Goal: Check status: Check status

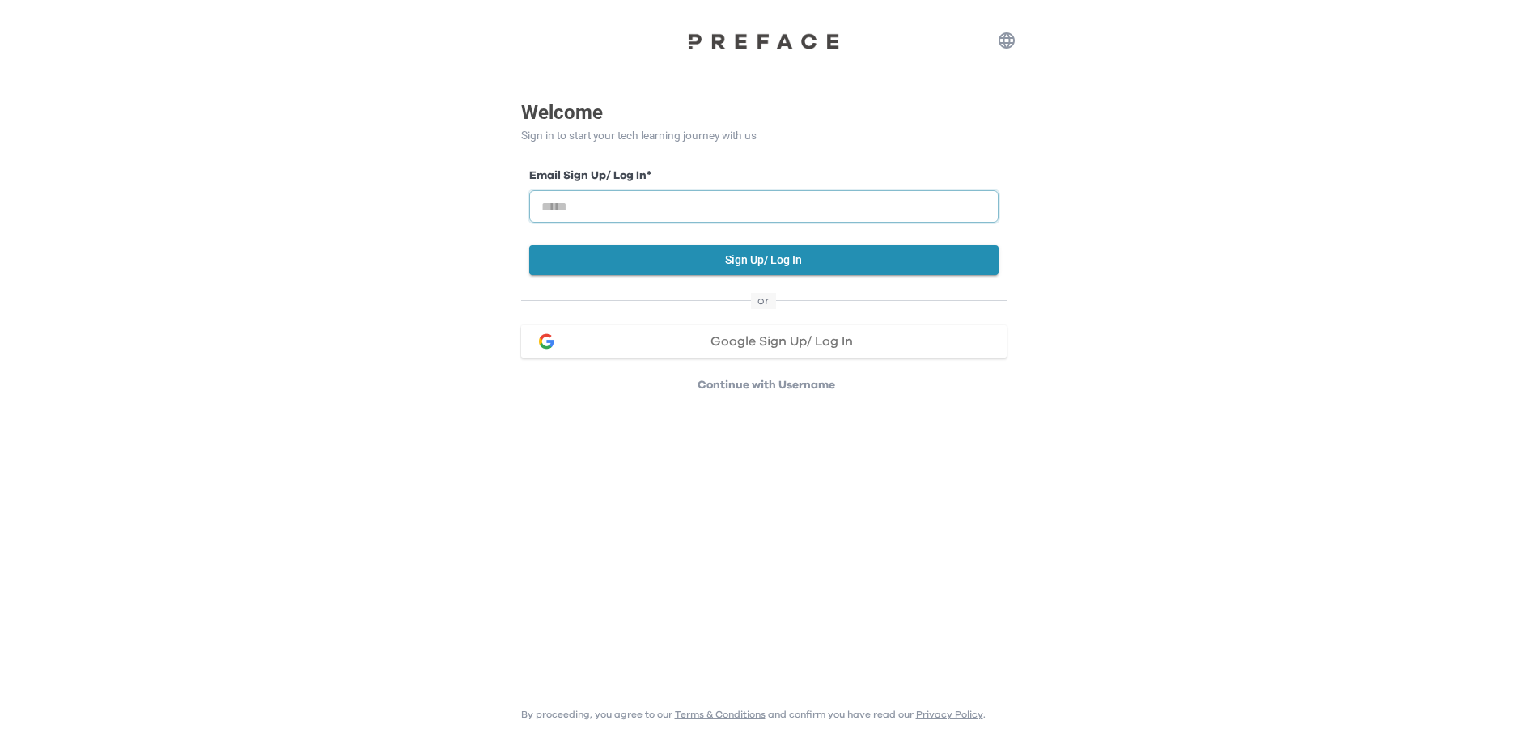
click at [664, 204] on input "email" at bounding box center [763, 206] width 469 height 32
click at [664, 205] on input "email" at bounding box center [763, 206] width 469 height 32
type input "**********"
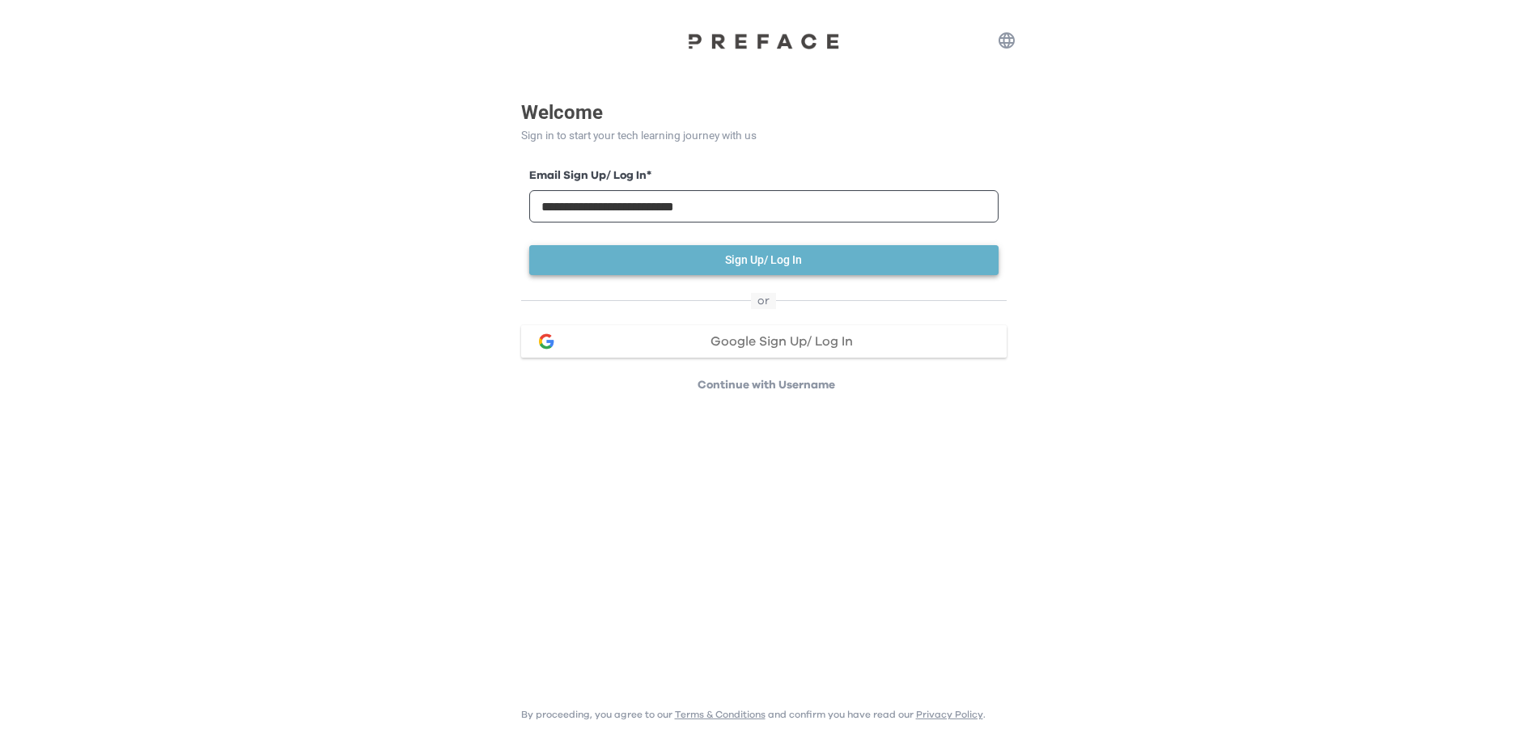
click at [763, 261] on button "Sign Up/ Log In" at bounding box center [763, 260] width 469 height 30
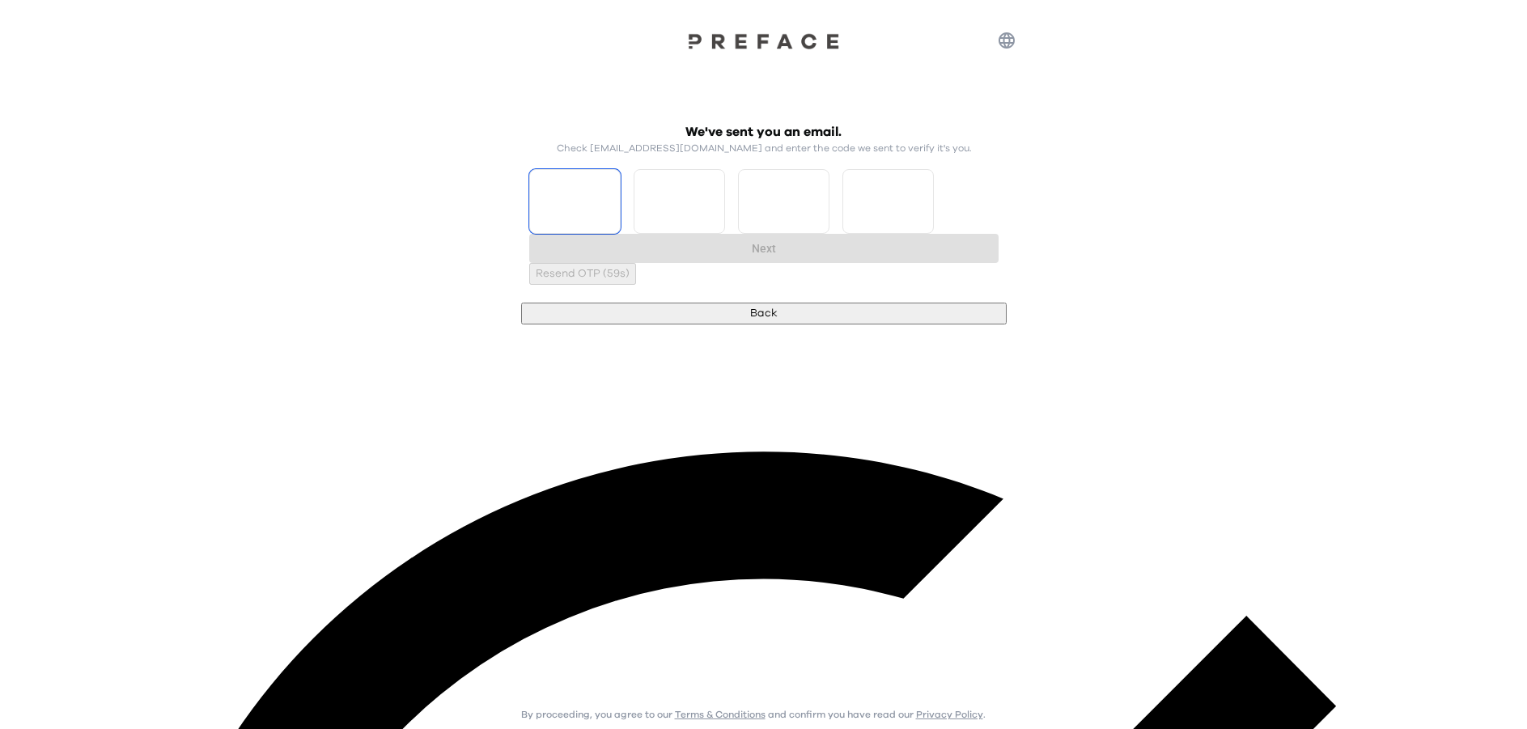
click at [621, 199] on input "Please enter OTP character 1" at bounding box center [574, 201] width 91 height 65
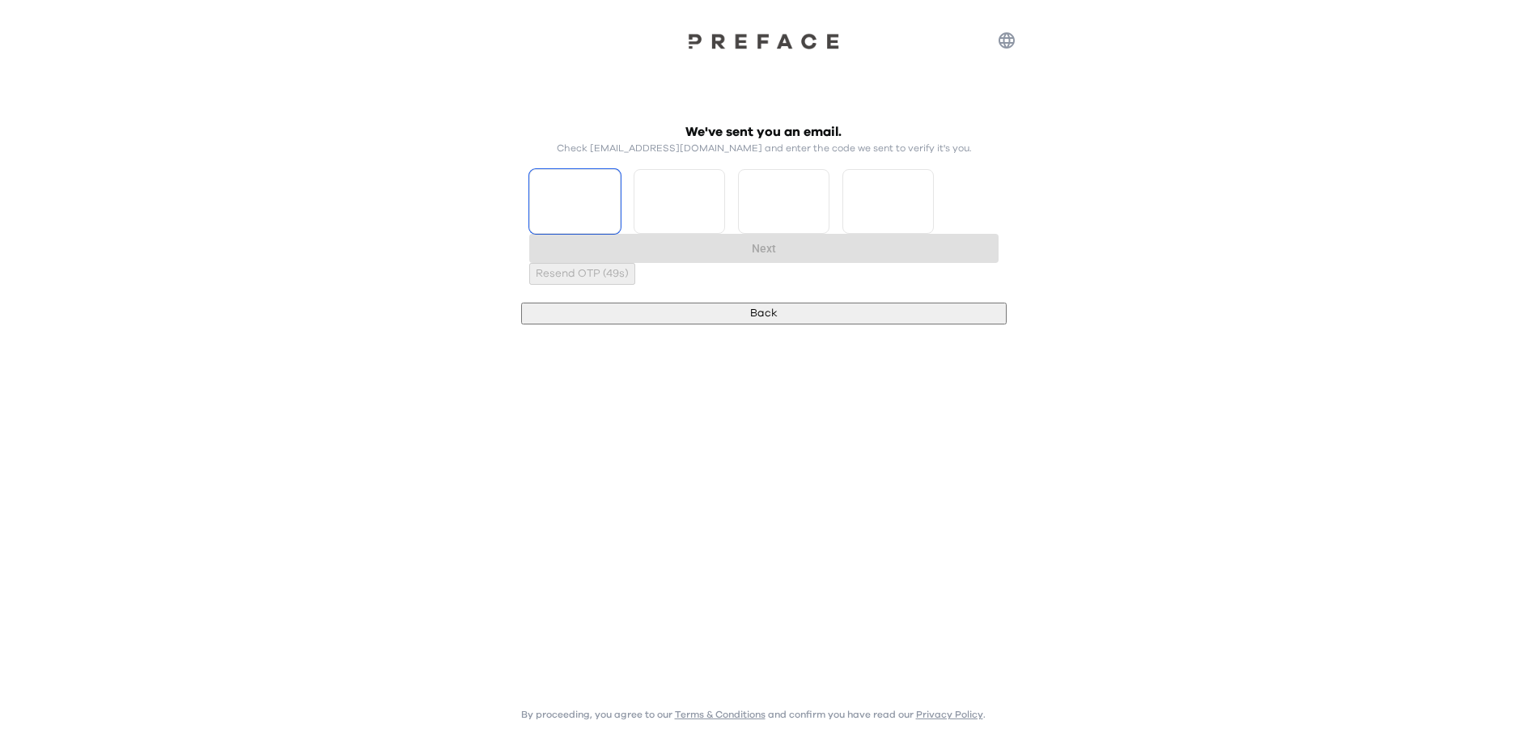
type input "*"
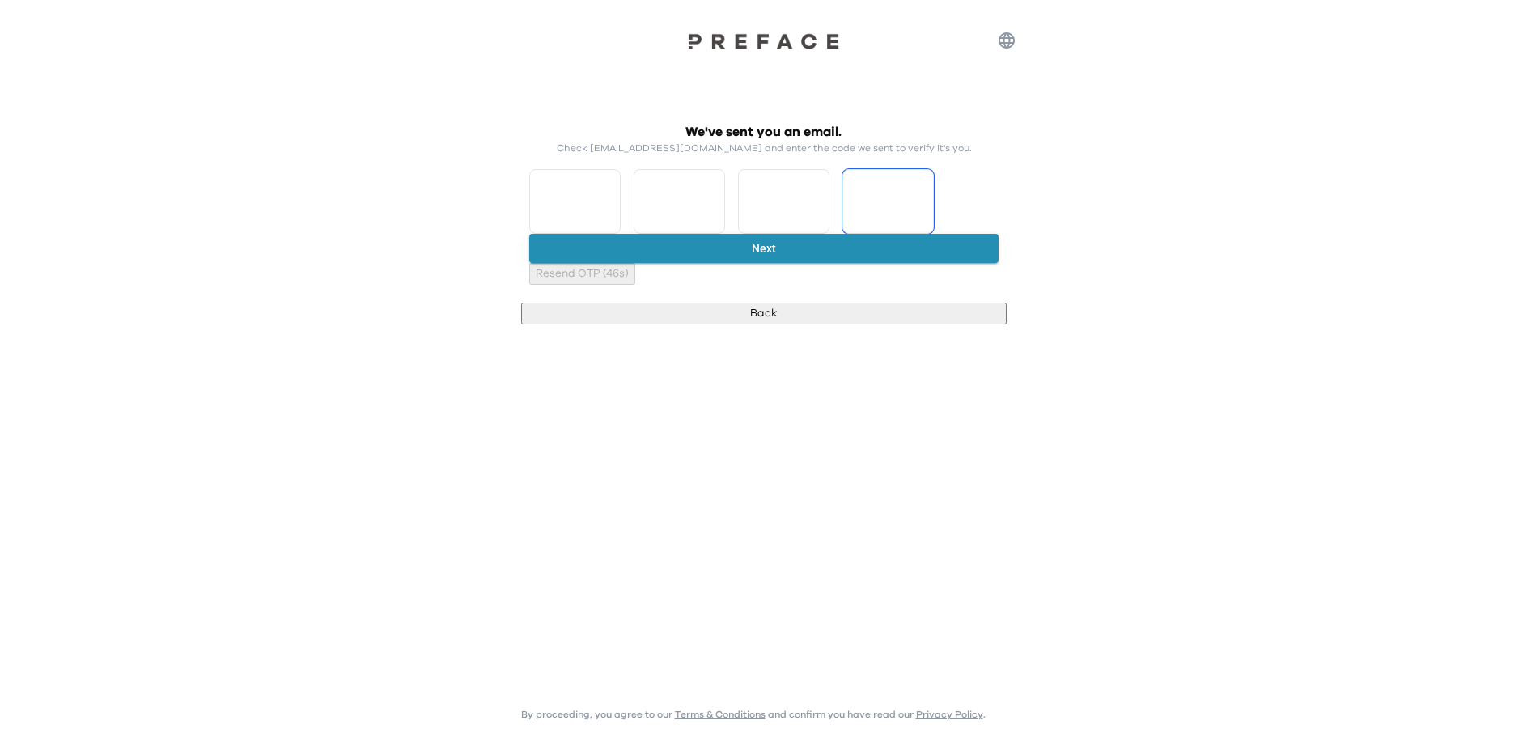
type input "*"
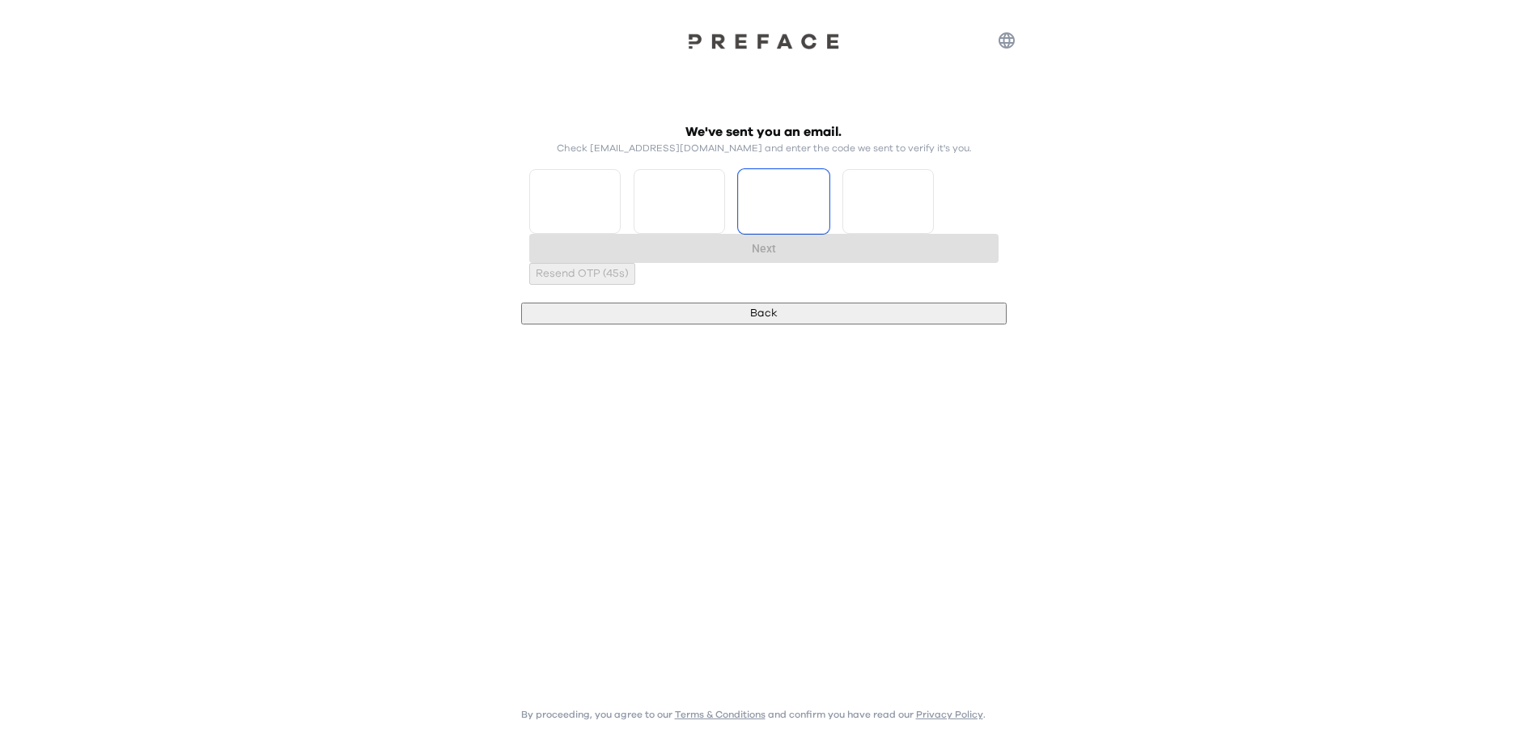
type input "*"
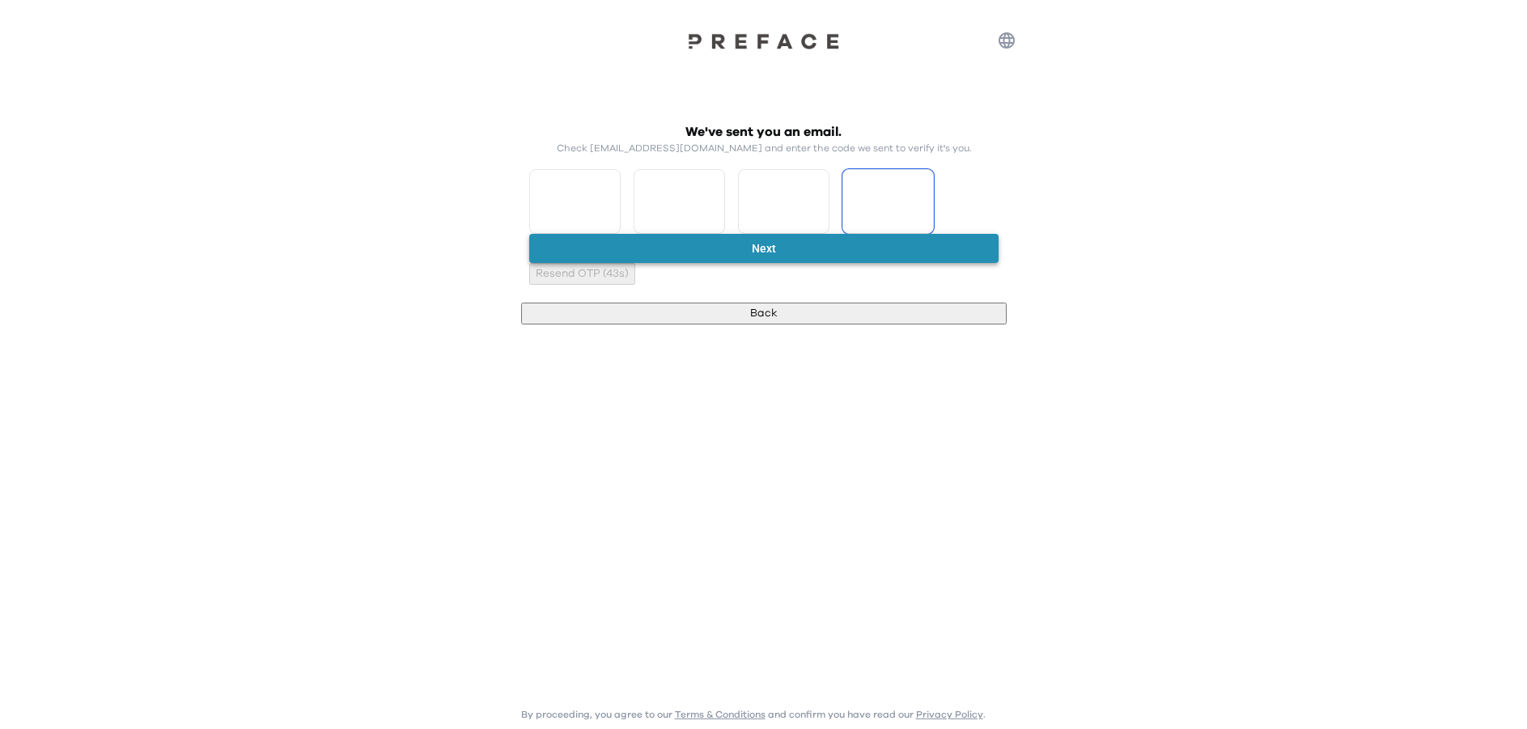
type input "*"
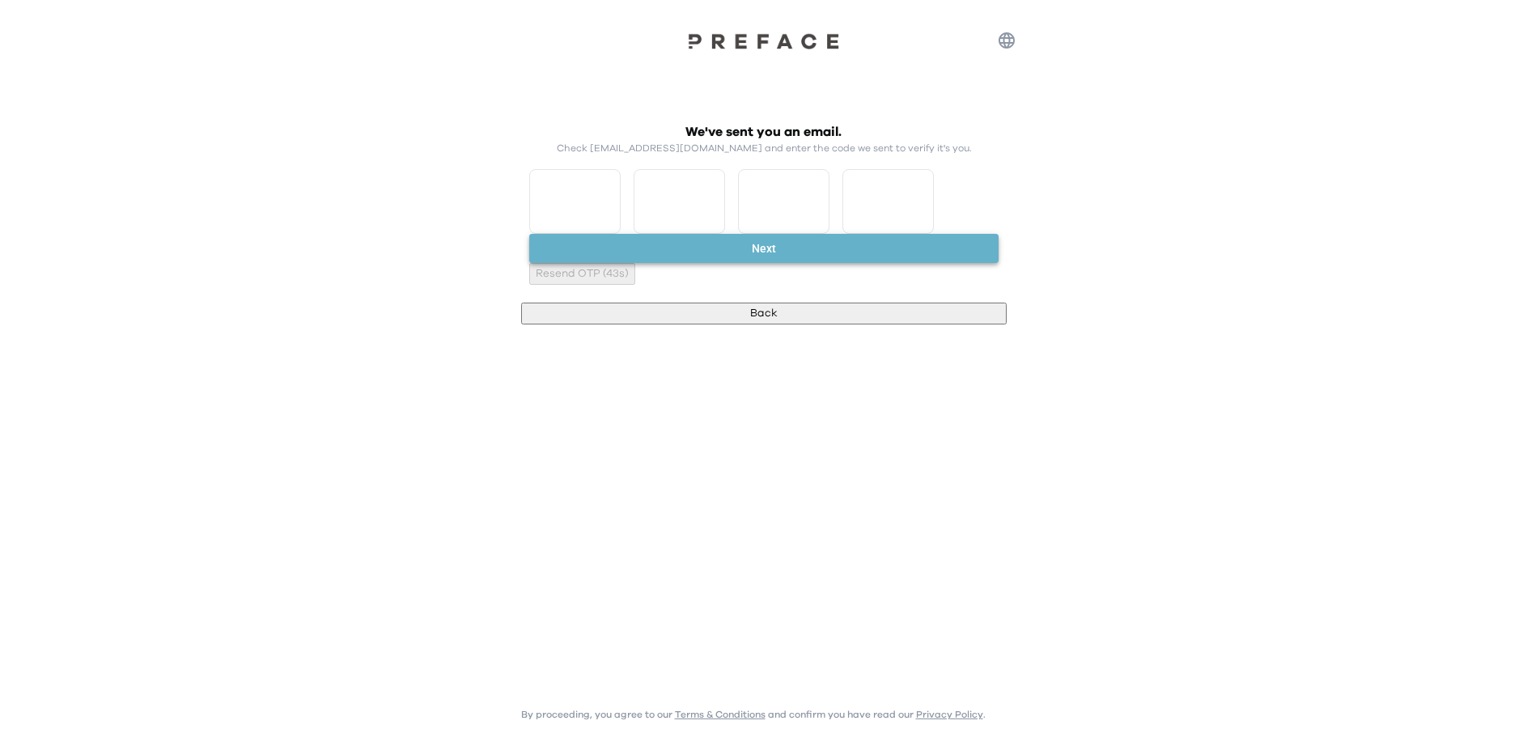
click at [731, 256] on button "Next" at bounding box center [763, 249] width 469 height 30
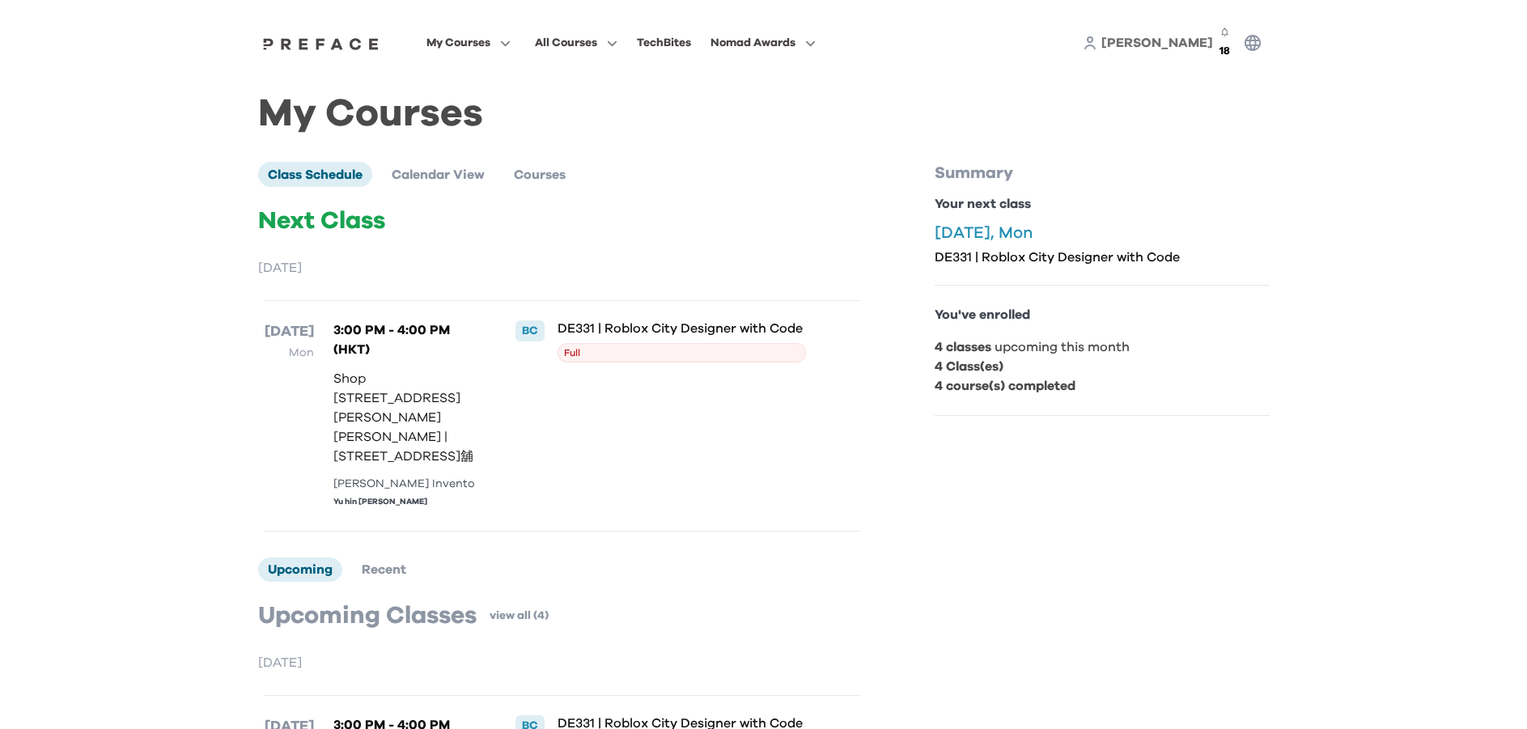
drag, startPoint x: 81, startPoint y: 452, endPoint x: 99, endPoint y: 435, distance: 24.1
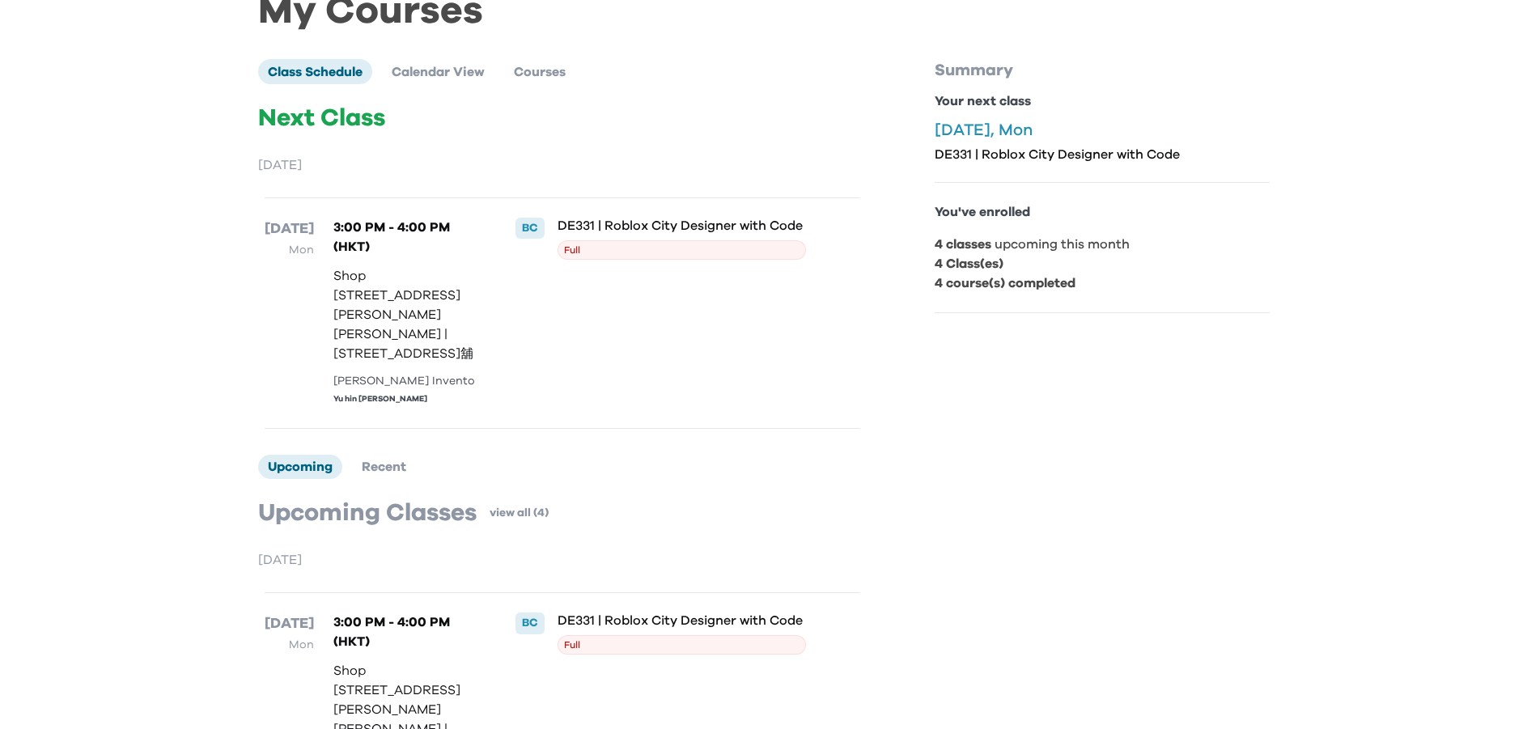
scroll to position [81, 0]
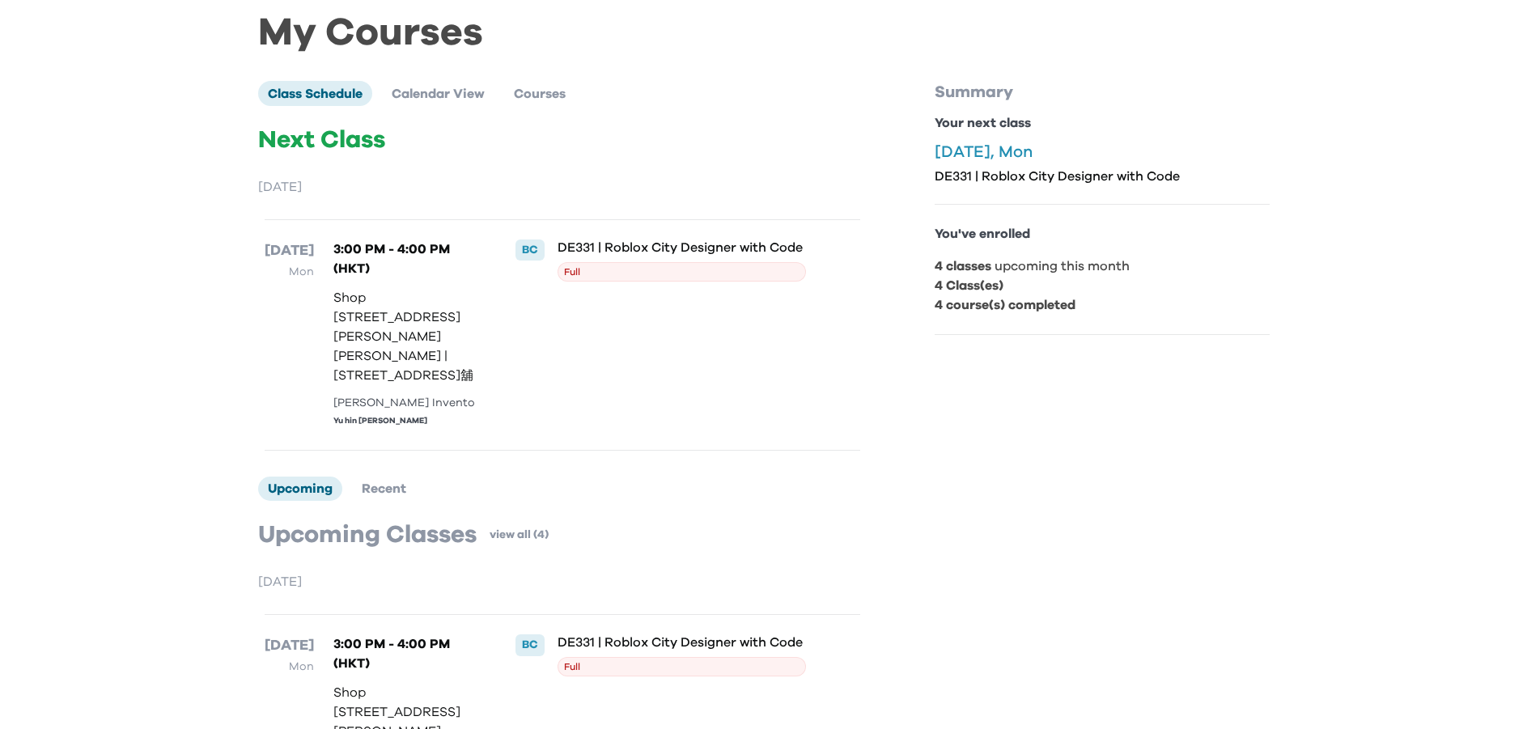
click at [995, 299] on b "4 course(s) completed" at bounding box center [1005, 305] width 141 height 13
click at [1000, 299] on b "4 course(s) completed" at bounding box center [1005, 305] width 141 height 13
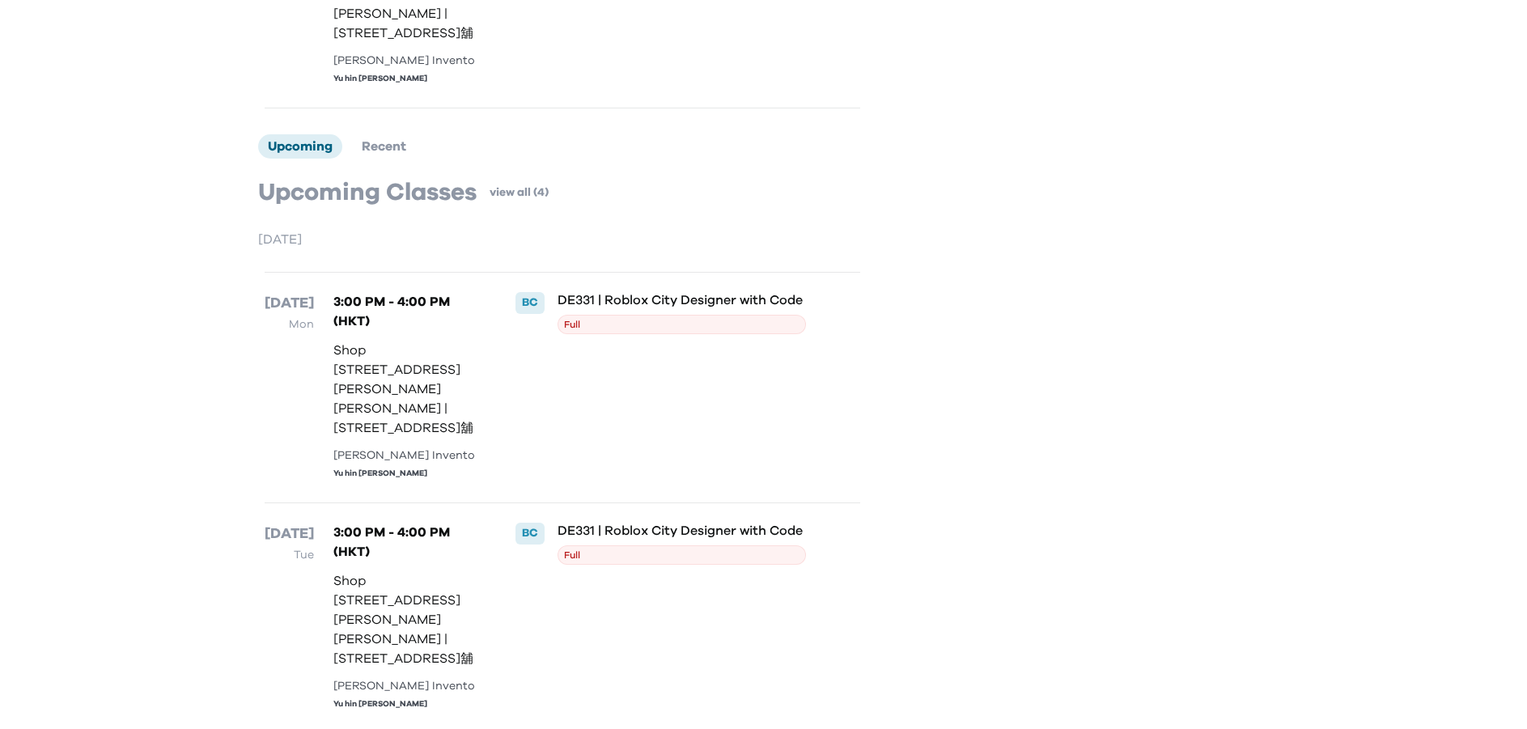
scroll to position [0, 0]
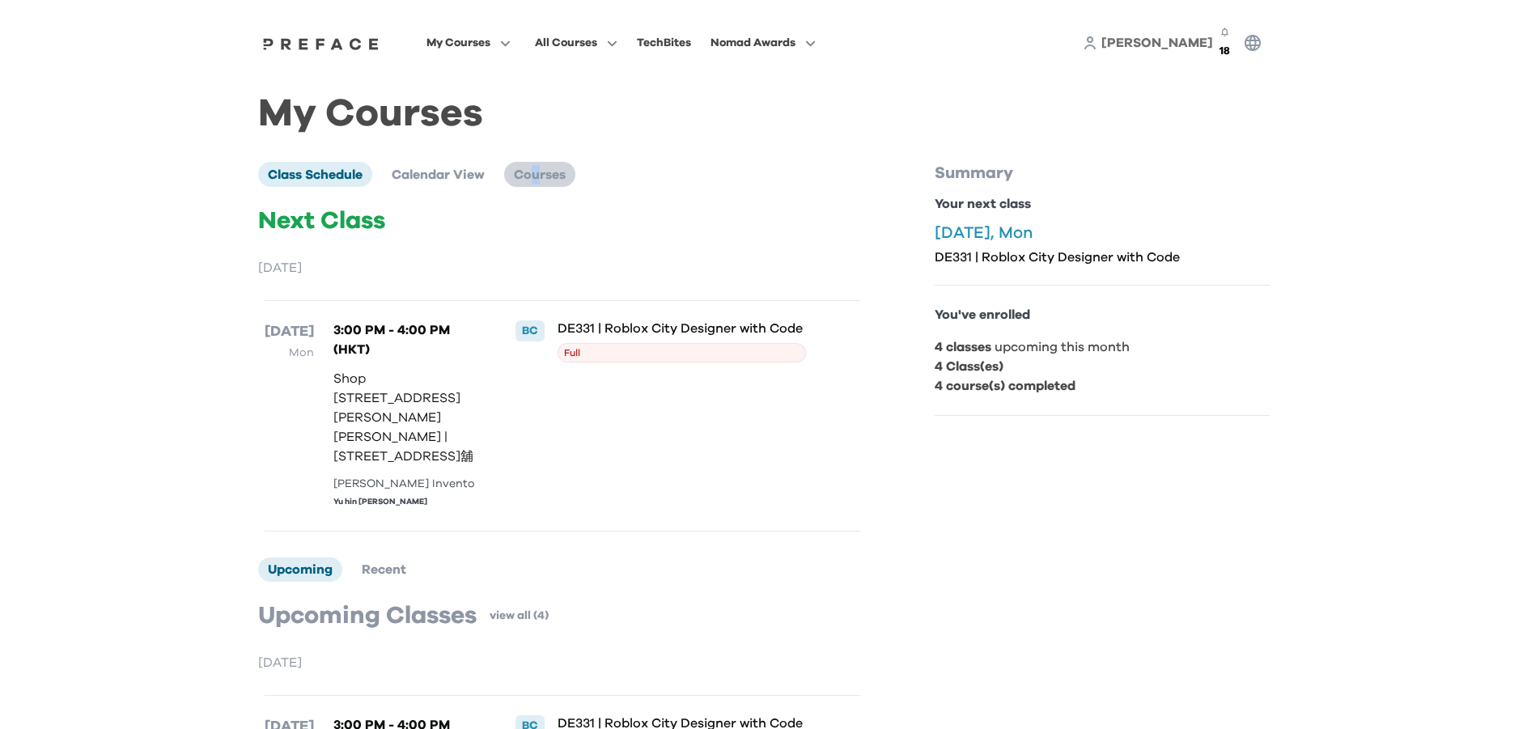
drag, startPoint x: 537, startPoint y: 162, endPoint x: 558, endPoint y: 163, distance: 21.1
click at [554, 168] on span "Courses" at bounding box center [540, 174] width 52 height 13
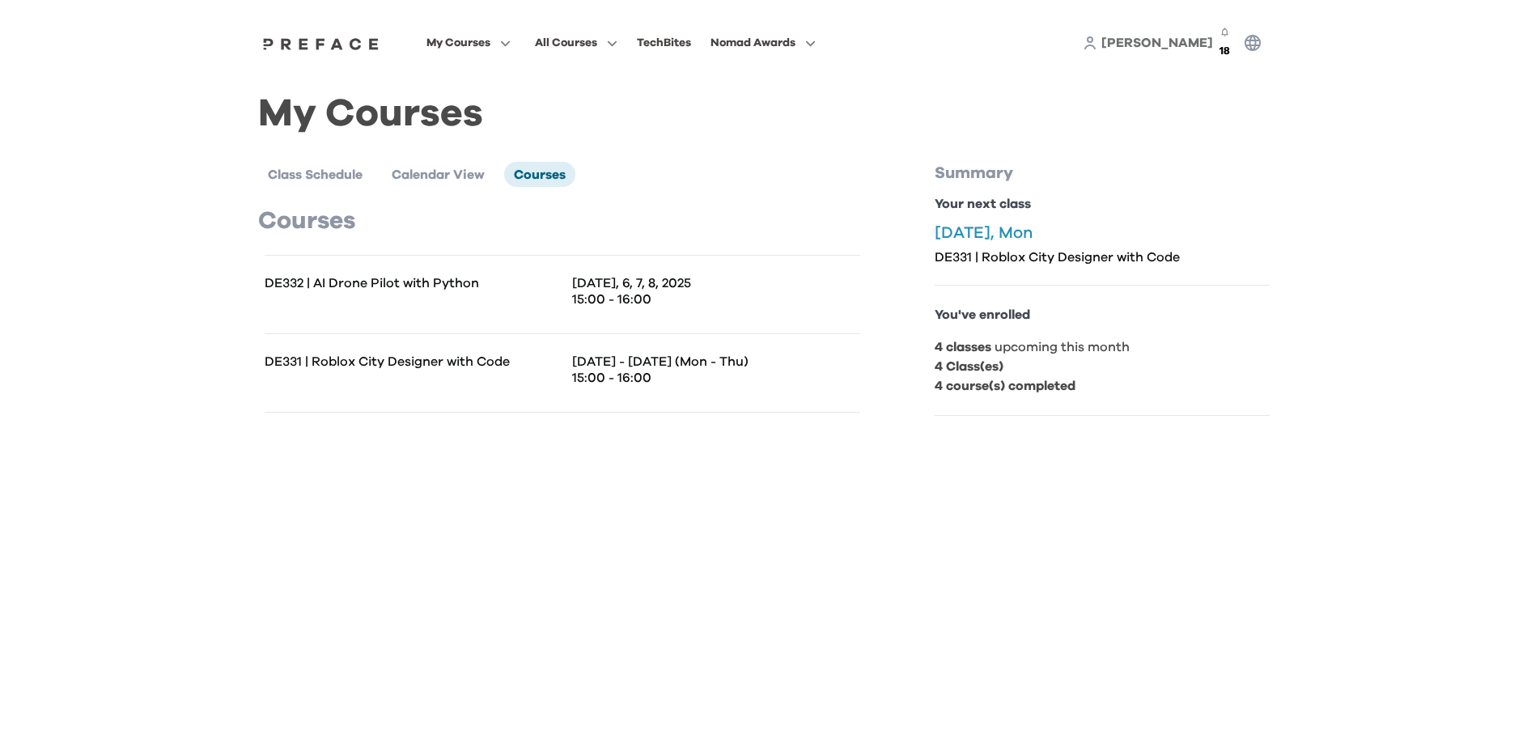
click at [381, 275] on p "DE332 | AI Drone Pilot with Python" at bounding box center [414, 283] width 298 height 16
click at [235, 276] on div "My Courses All Courses TechBites Nomad Awards [PERSON_NAME] 18 My Courses Class…" at bounding box center [763, 223] width 1527 height 447
click at [286, 275] on p "DE332 | AI Drone Pilot with Python" at bounding box center [414, 283] width 298 height 16
click at [455, 168] on span "Calendar View" at bounding box center [438, 174] width 93 height 13
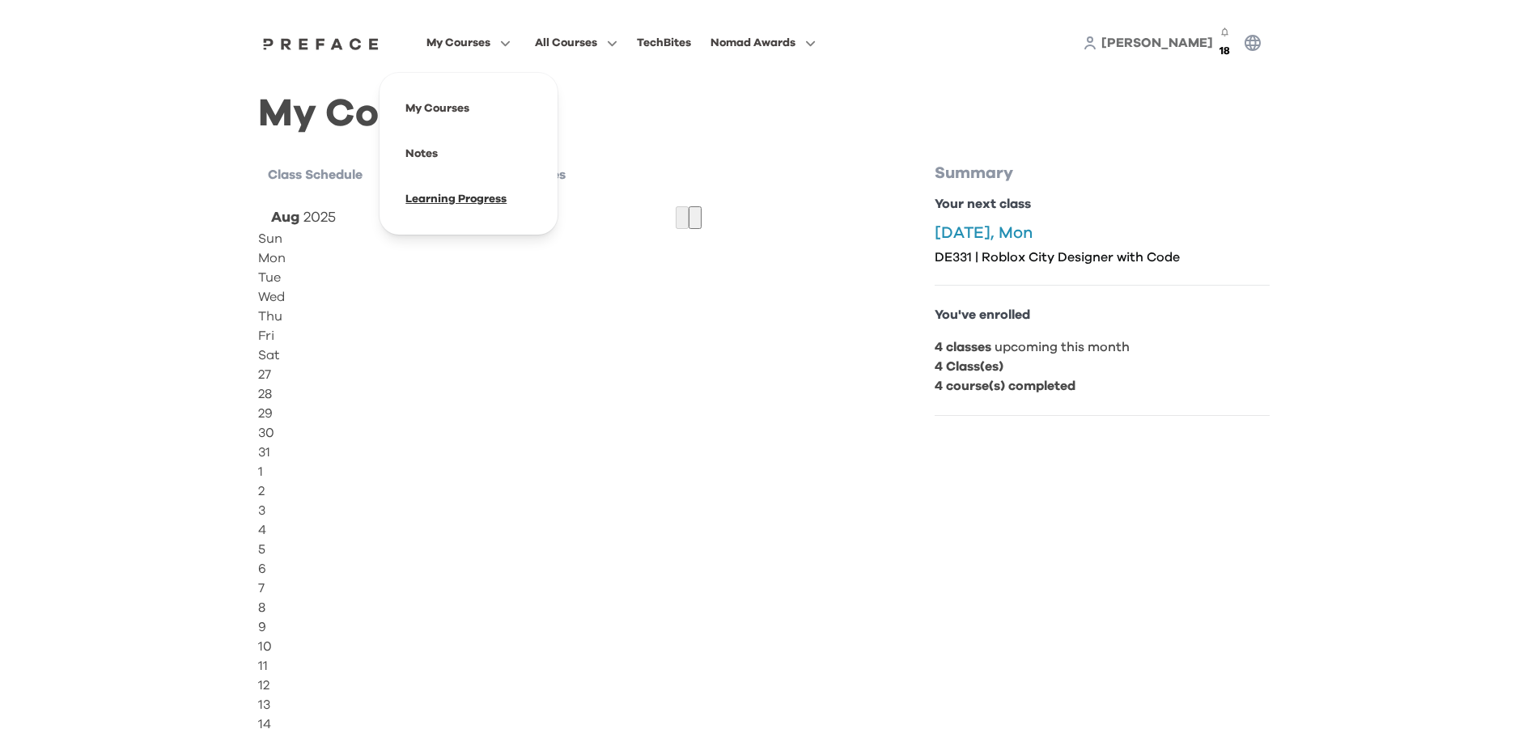
click at [456, 192] on span at bounding box center [469, 198] width 152 height 45
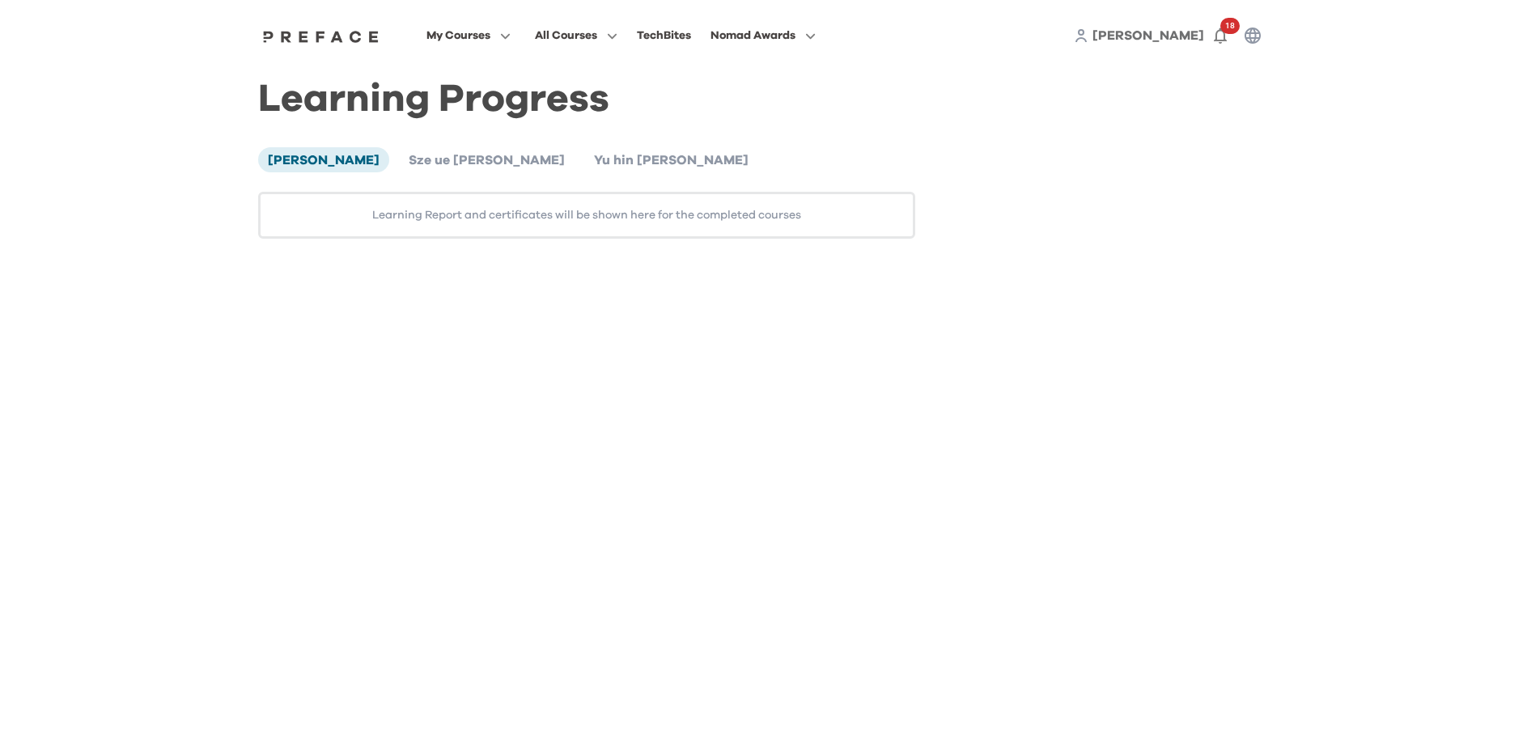
click at [674, 220] on div "Learning Report and certificates will be shown here for the completed courses" at bounding box center [587, 215] width 658 height 47
drag, startPoint x: 737, startPoint y: 222, endPoint x: 712, endPoint y: 223, distance: 25.1
click at [738, 222] on div "Learning Report and certificates will be shown here for the completed courses" at bounding box center [587, 215] width 658 height 47
click at [594, 162] on span "Yu hin [PERSON_NAME]" at bounding box center [671, 160] width 155 height 13
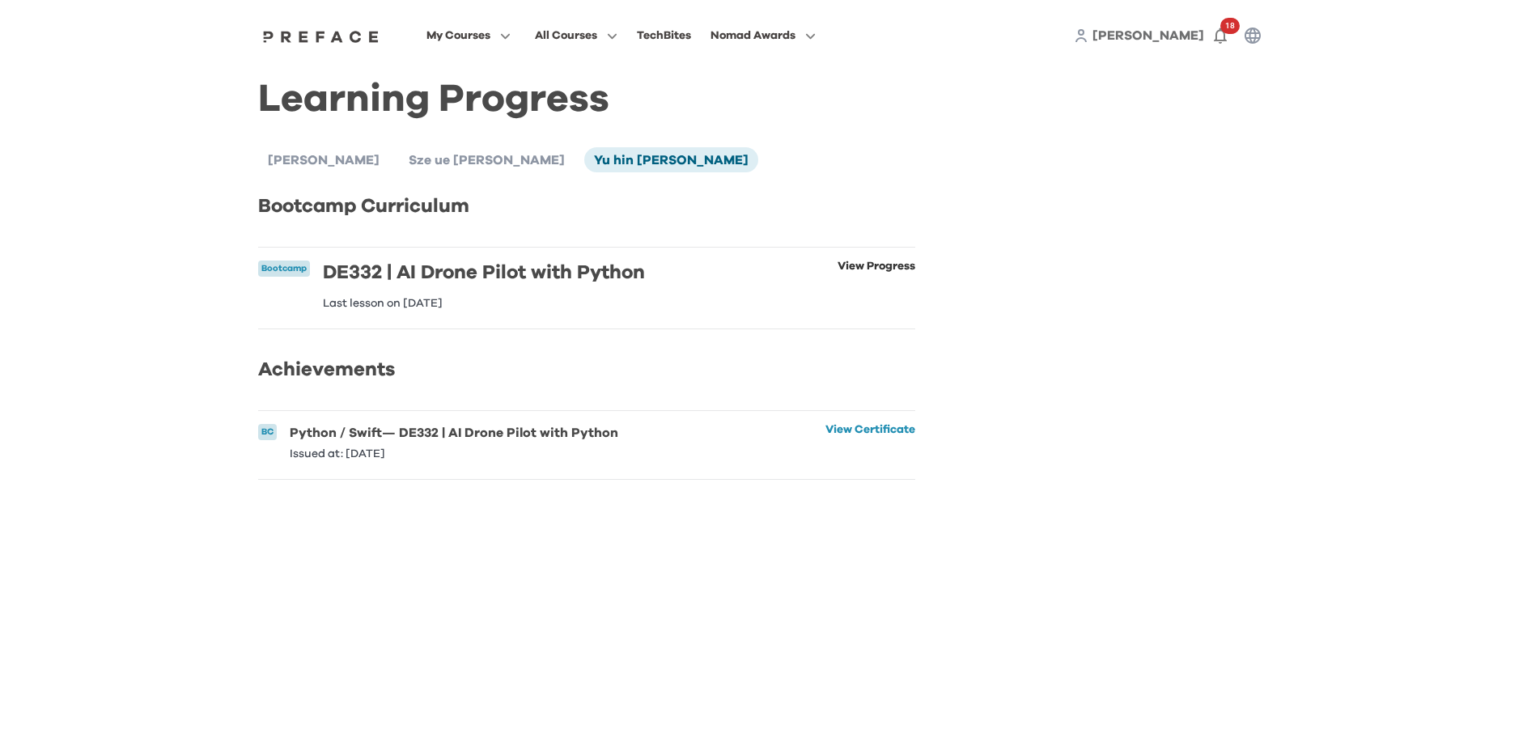
click at [854, 267] on link "View Progress" at bounding box center [877, 285] width 78 height 49
